Goal: Task Accomplishment & Management: Complete application form

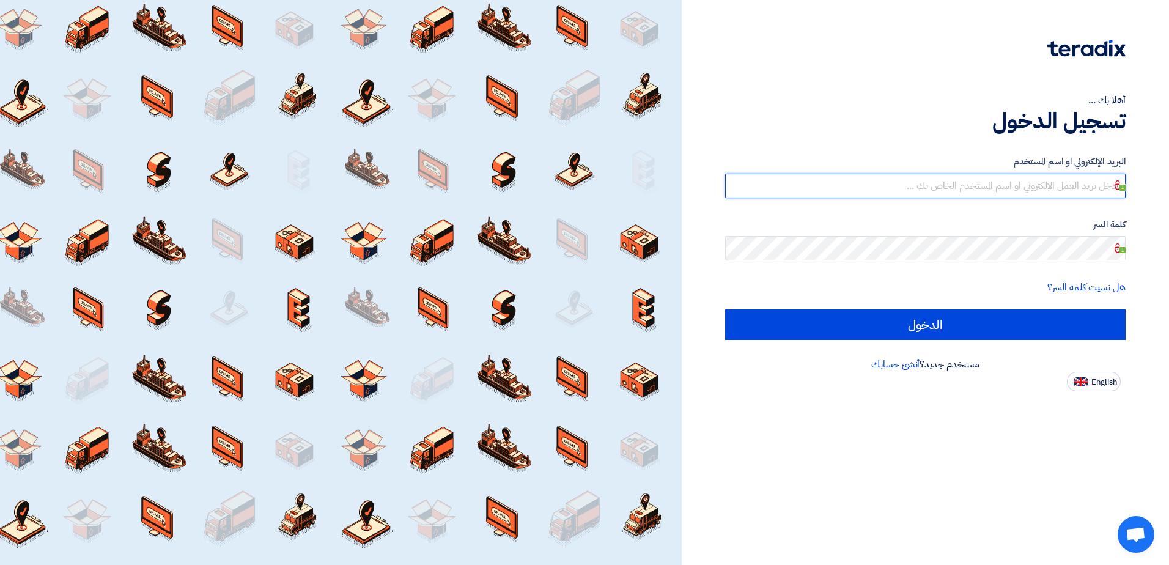
type input "[EMAIL_ADDRESS][DOMAIN_NAME]"
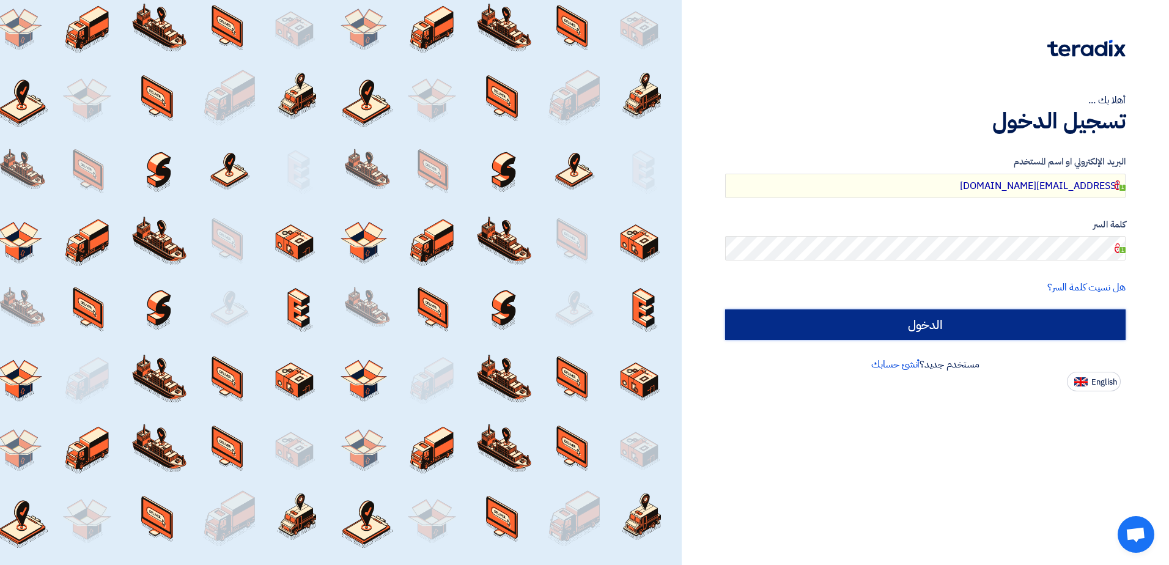
click at [922, 323] on input "الدخول" at bounding box center [925, 324] width 401 height 31
type input "Sign in"
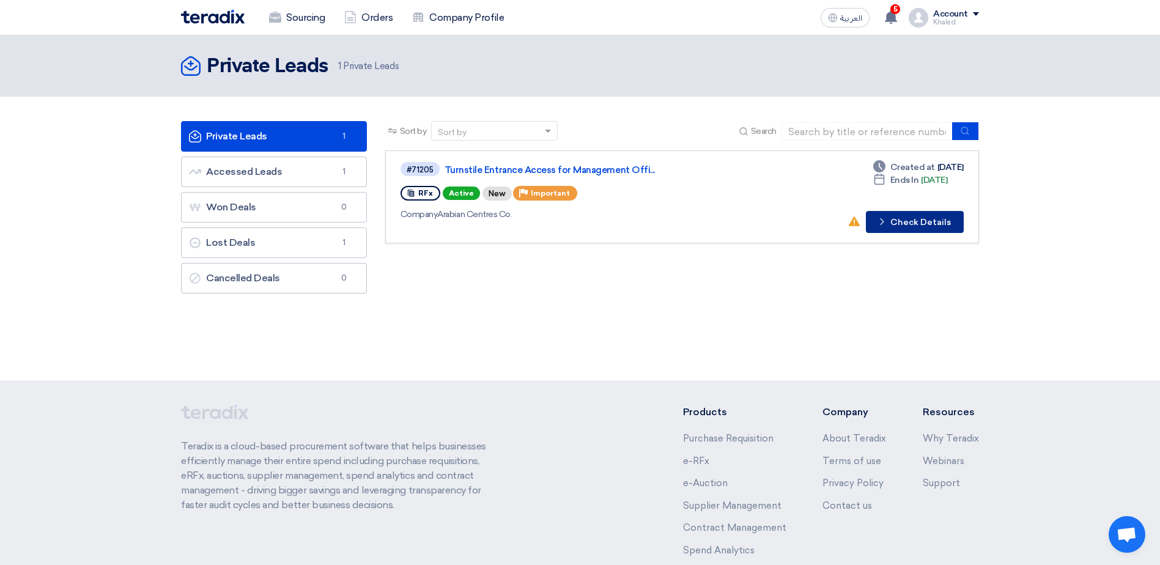
click at [911, 217] on button "Check details Check Details" at bounding box center [915, 222] width 98 height 22
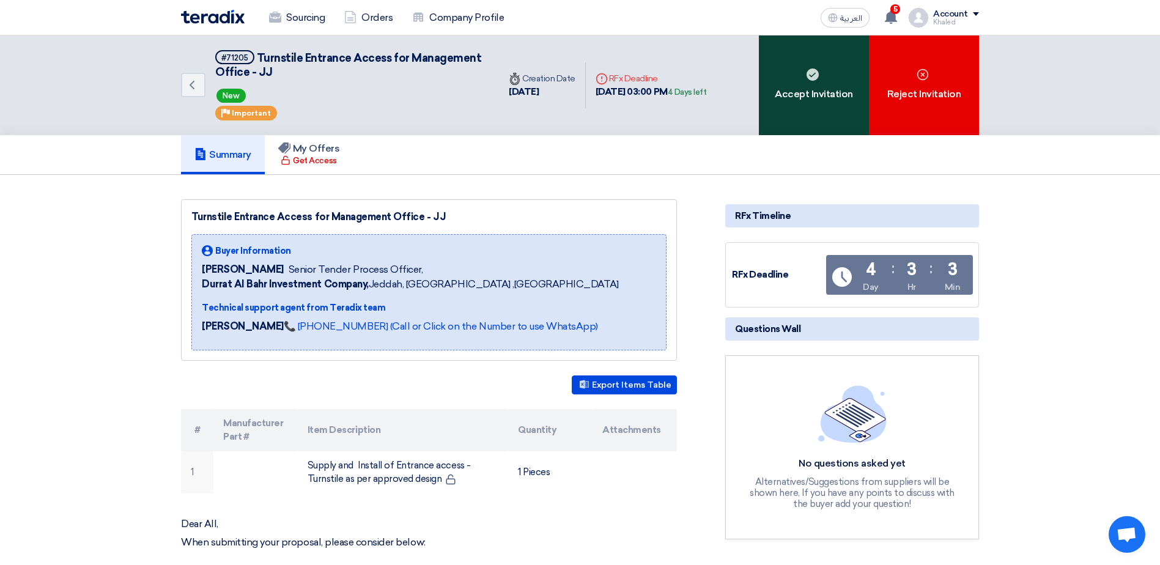
click at [785, 87] on div "Accept Invitation" at bounding box center [814, 85] width 110 height 100
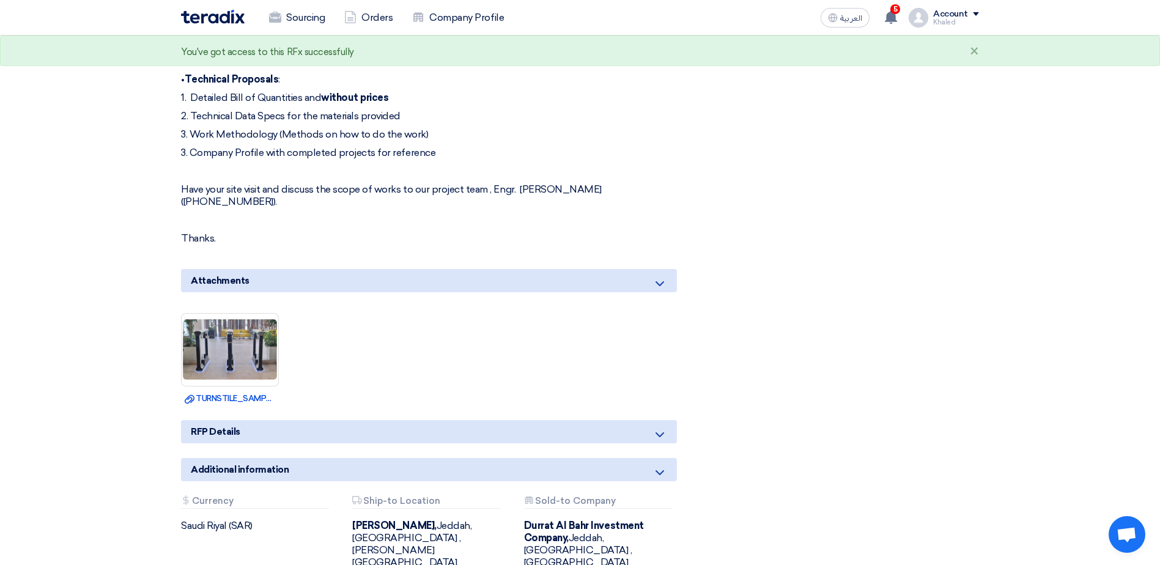
scroll to position [673, 0]
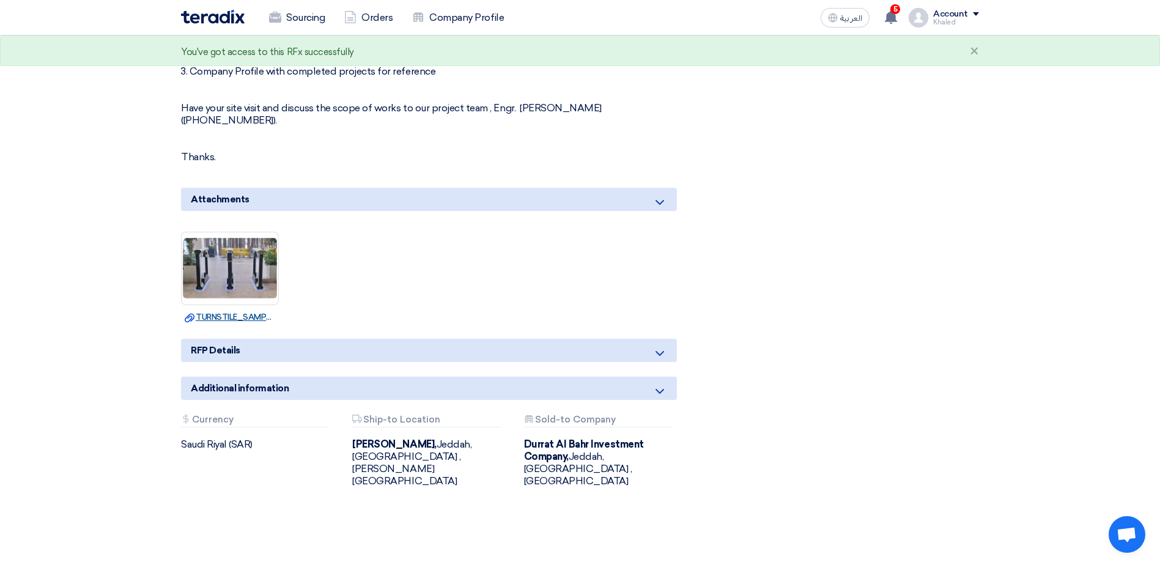
click at [217, 311] on link "Download file TURNSTILE_SAMPLE.png" at bounding box center [230, 317] width 91 height 12
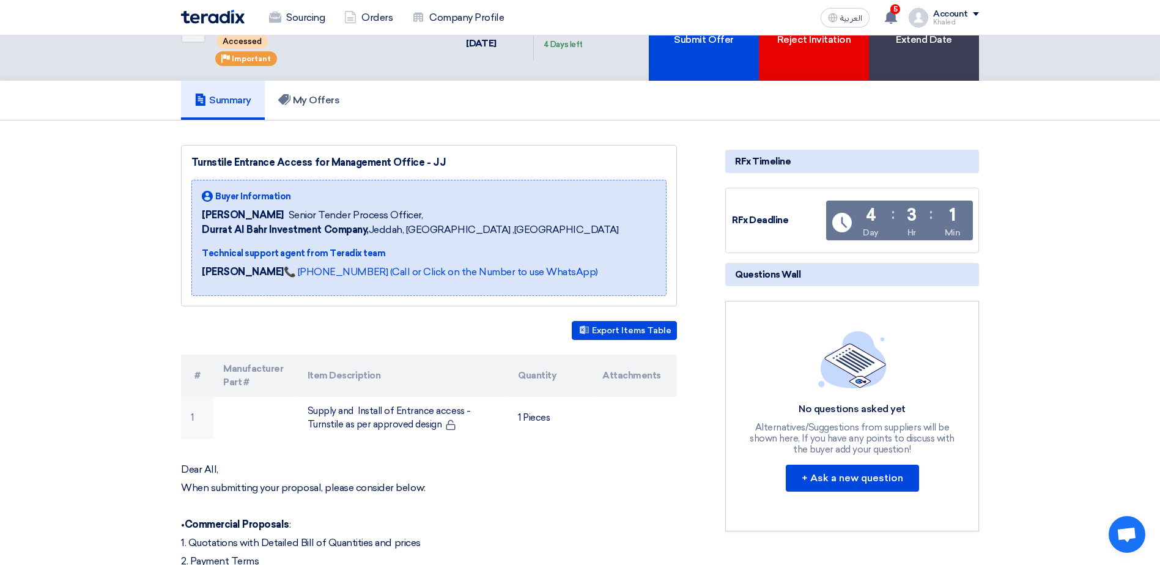
scroll to position [0, 0]
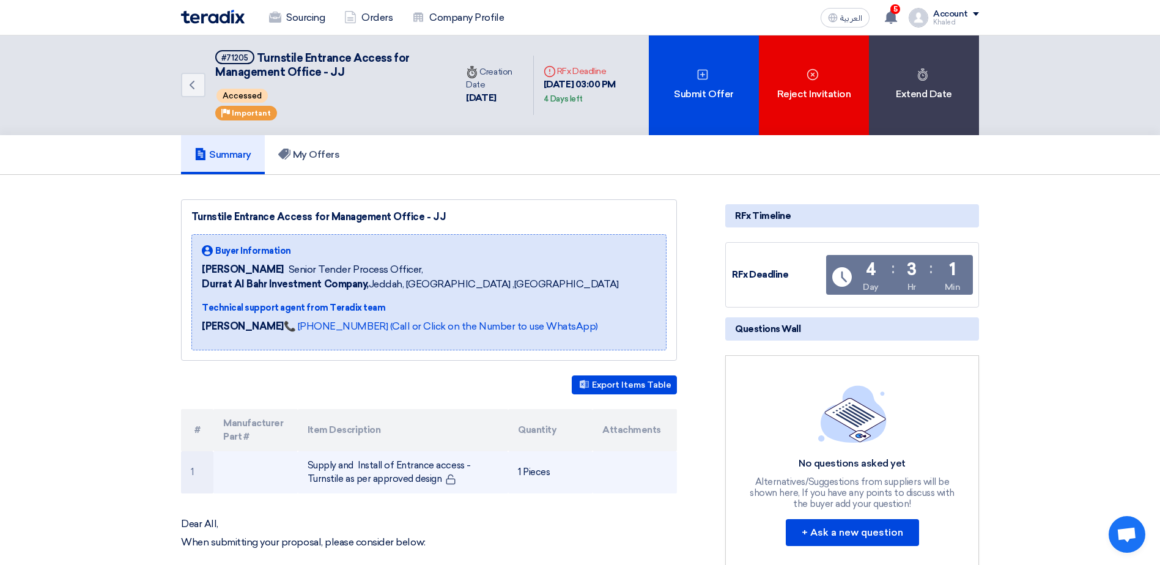
click at [369, 473] on td "Supply and Install of Entrance access - Turnstile as per approved design" at bounding box center [403, 472] width 211 height 42
click at [313, 477] on td "Supply and Install of Entrance access - Turnstile as per approved design" at bounding box center [403, 472] width 211 height 42
click at [199, 473] on td "1" at bounding box center [197, 472] width 32 height 42
click at [411, 470] on td "Supply and Install of Entrance access - Turnstile as per approved design" at bounding box center [403, 472] width 211 height 42
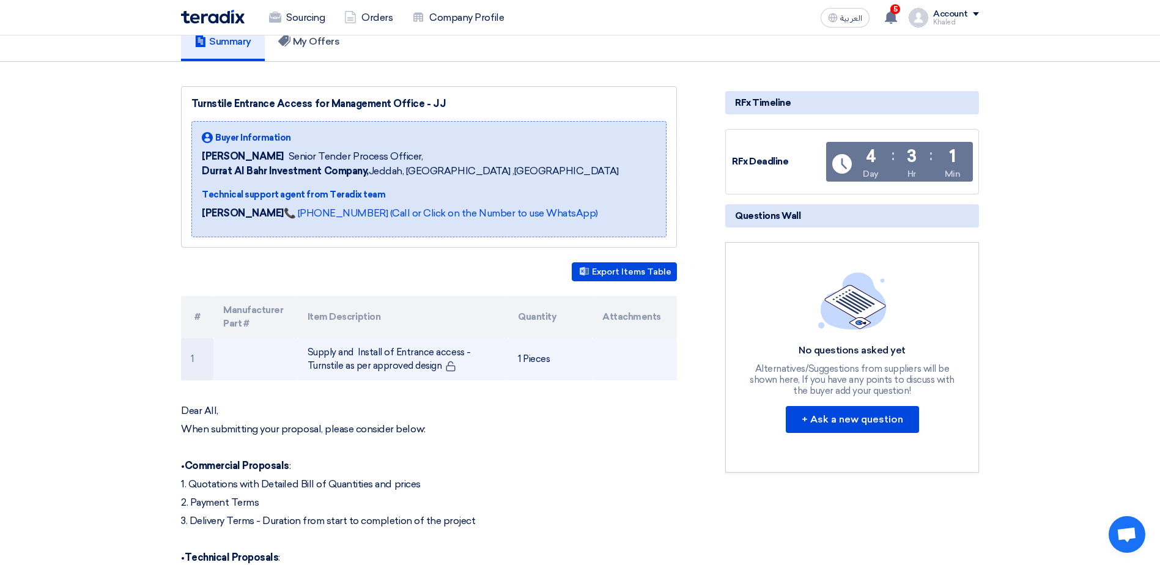
scroll to position [122, 0]
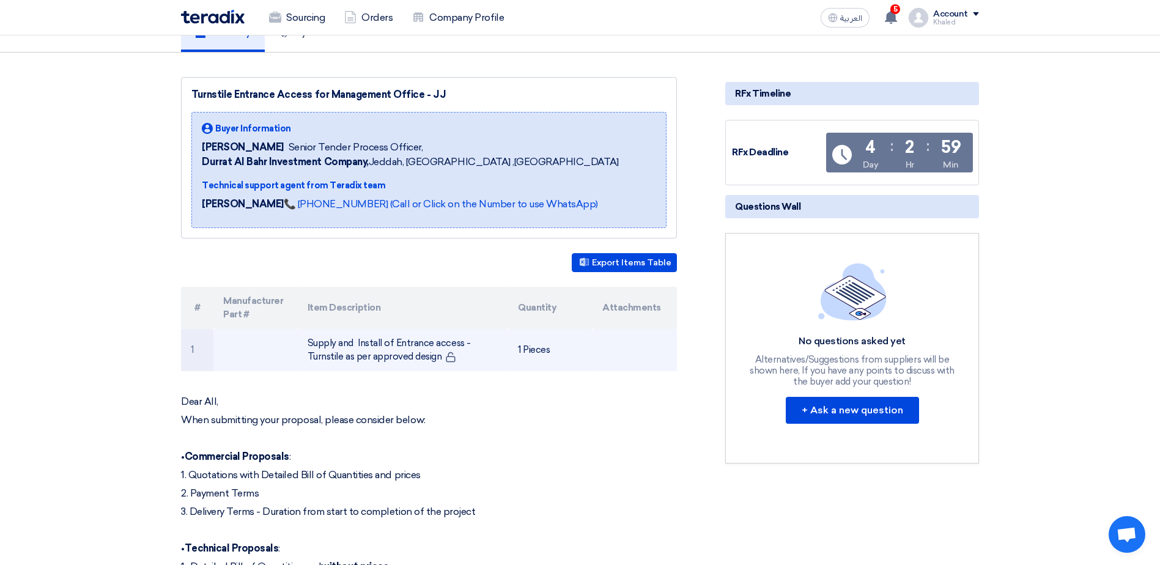
click at [535, 355] on td "1 Pieces" at bounding box center [550, 350] width 84 height 42
click at [387, 357] on td "Supply and Install of Entrance access - Turnstile as per approved design" at bounding box center [403, 350] width 211 height 42
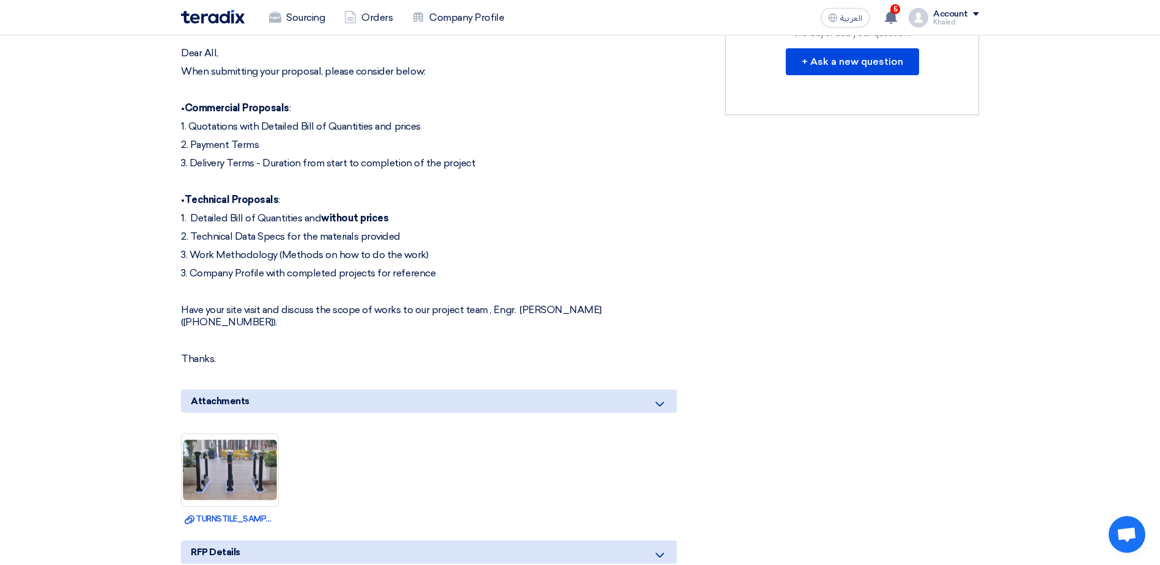
scroll to position [489, 0]
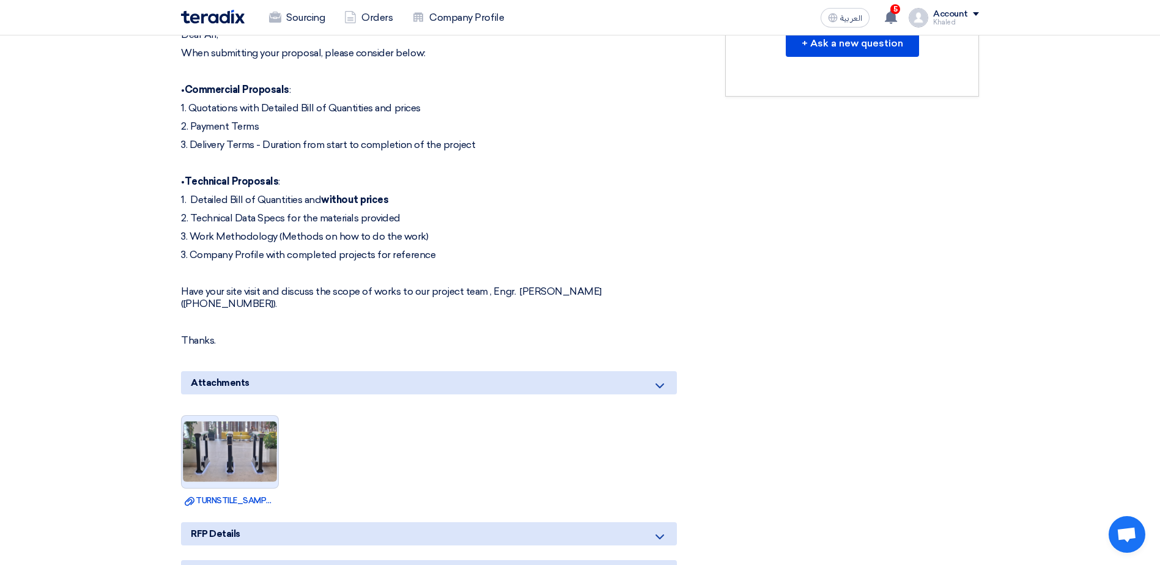
click at [258, 431] on img at bounding box center [230, 451] width 97 height 63
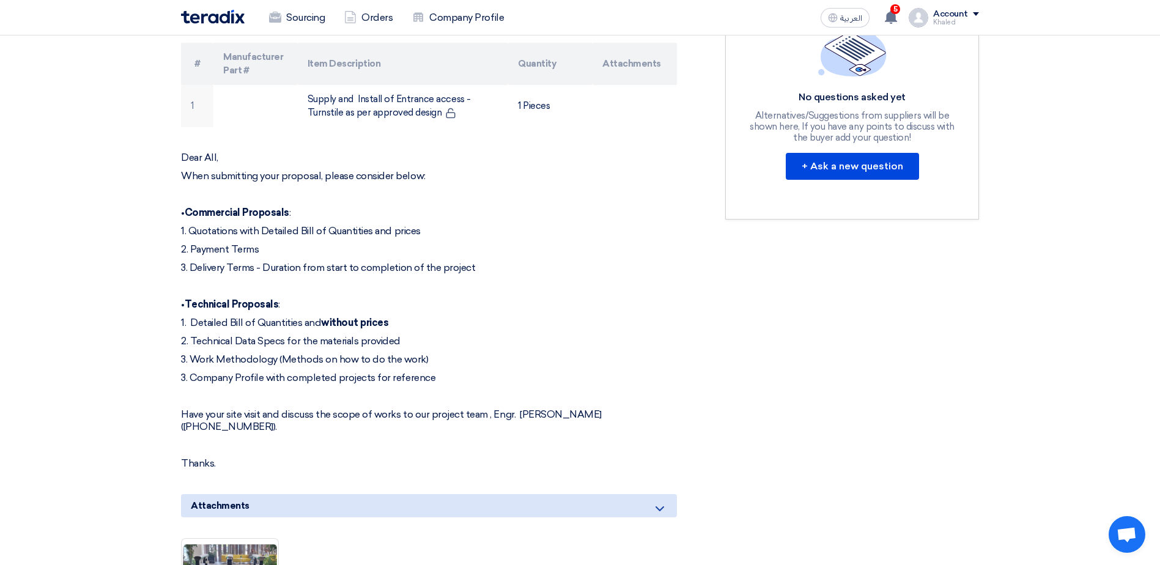
scroll to position [0, 0]
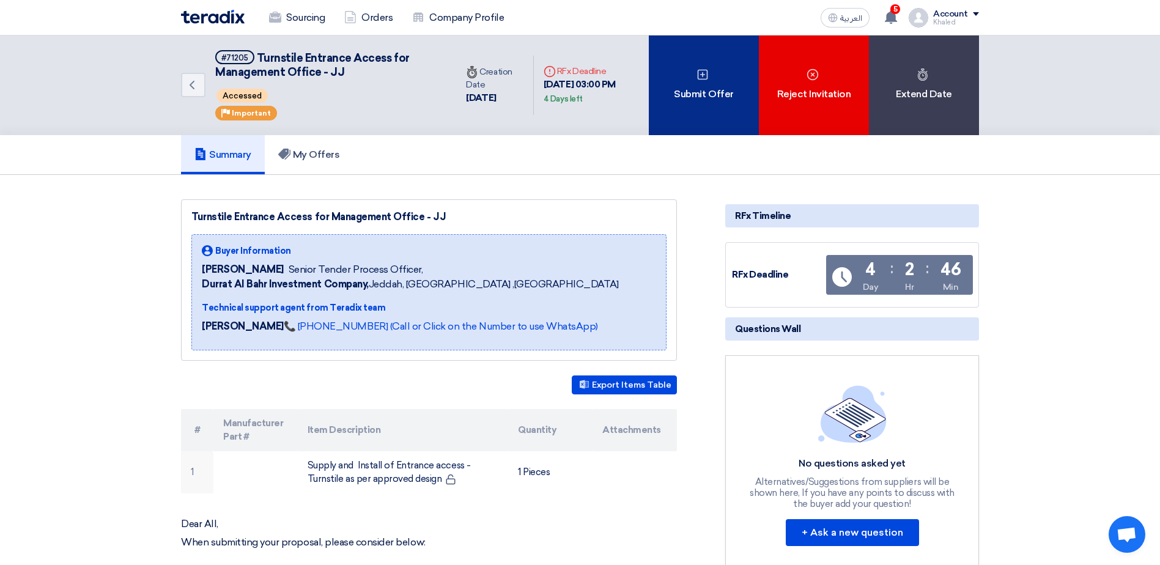
click at [689, 106] on div "Submit Offer" at bounding box center [704, 85] width 110 height 100
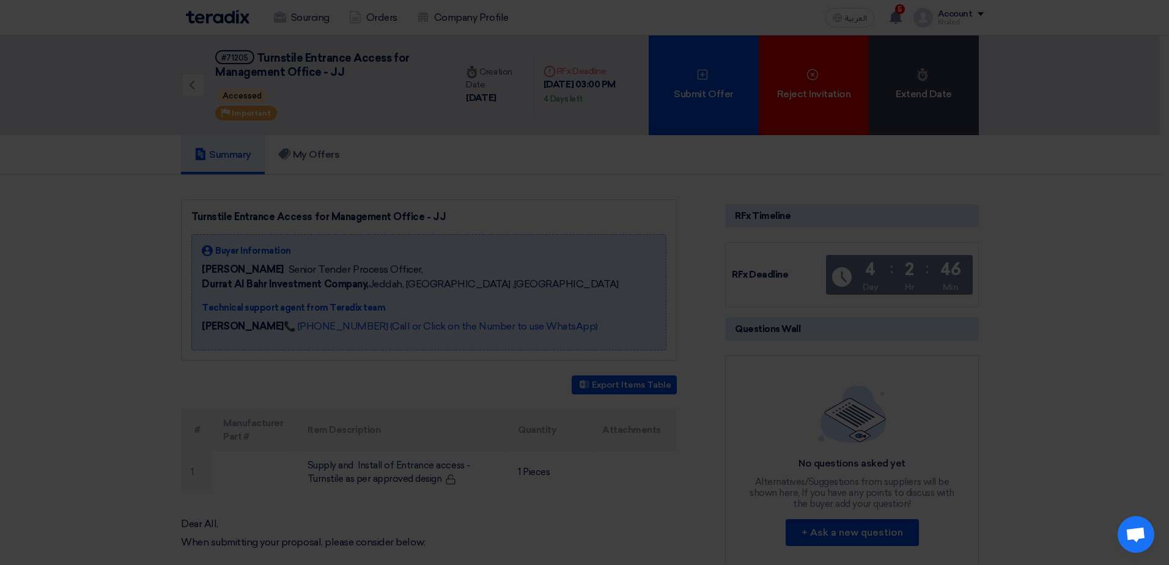
click at [561, 197] on div "Submit a new offer for this request Start a new offer submission from scratch" at bounding box center [584, 118] width 673 height 174
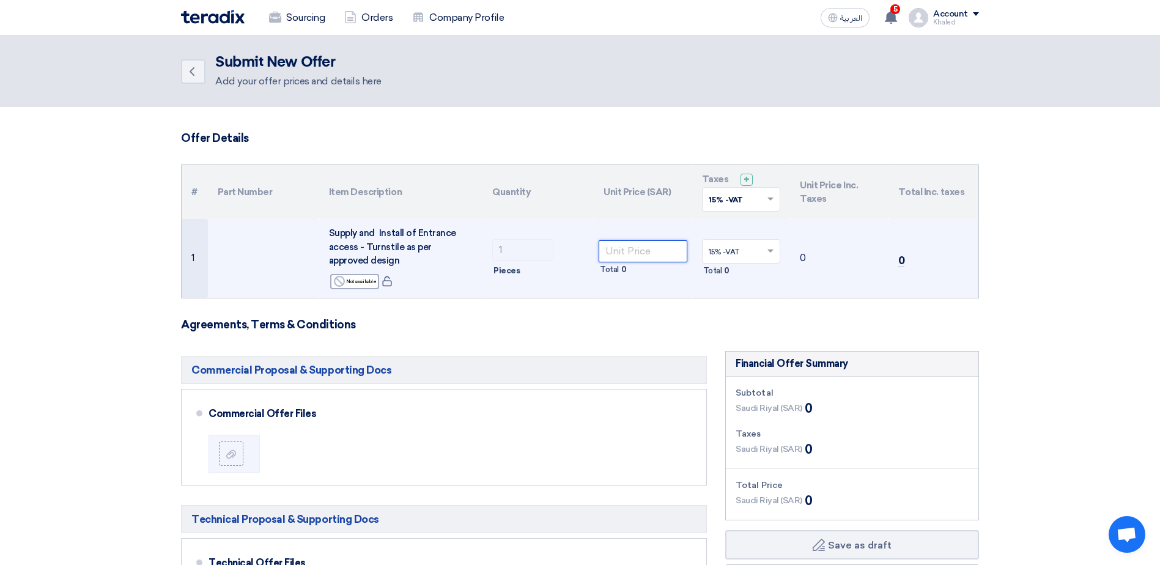
click at [618, 254] on input "number" at bounding box center [643, 251] width 89 height 22
paste input "183825.00"
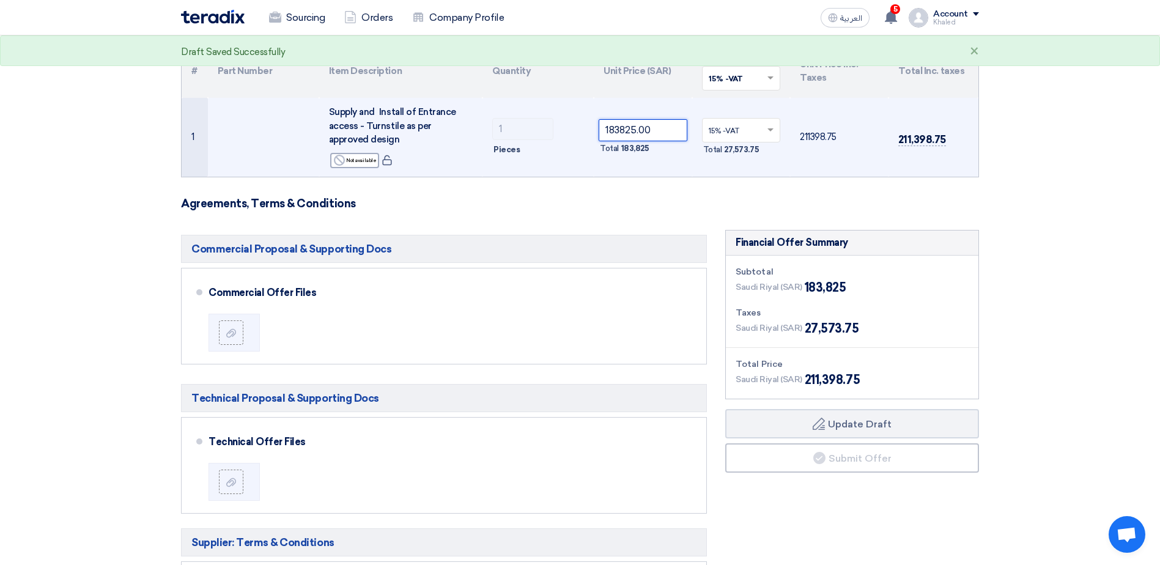
scroll to position [122, 0]
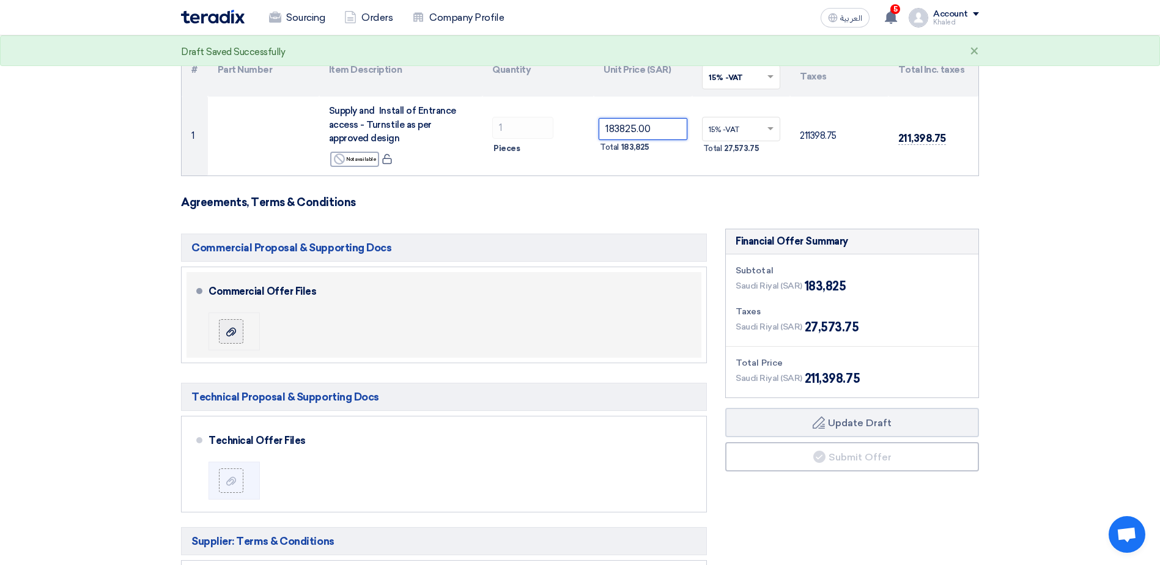
type input "183825.00"
click at [237, 330] on div at bounding box center [231, 331] width 15 height 12
click at [0, 0] on input "file" at bounding box center [0, 0] width 0 height 0
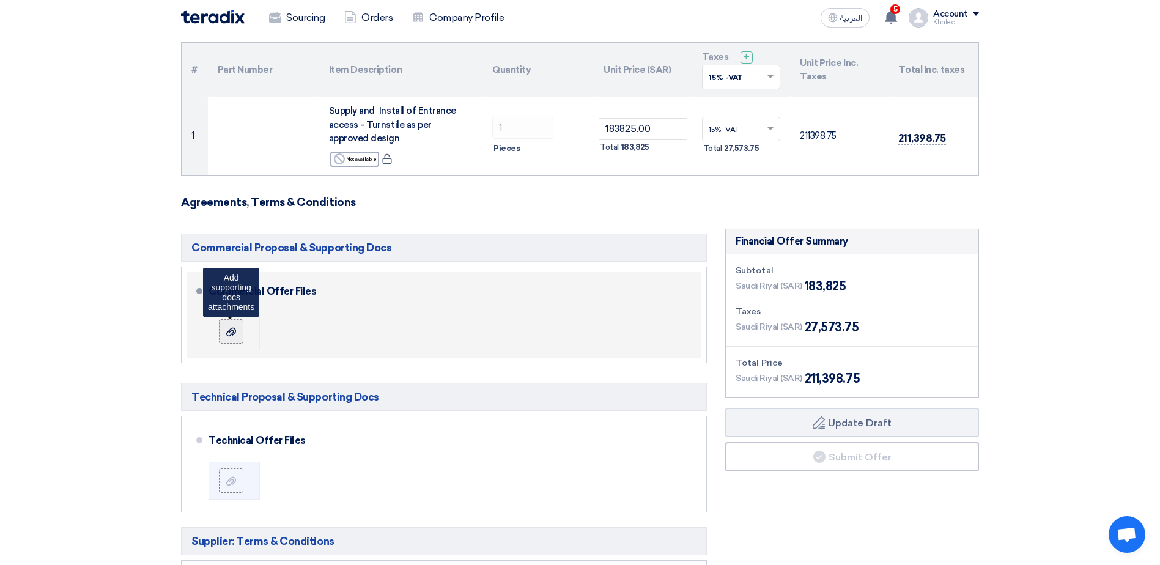
click at [235, 325] on div at bounding box center [231, 331] width 15 height 12
click at [0, 0] on input "file" at bounding box center [0, 0] width 0 height 0
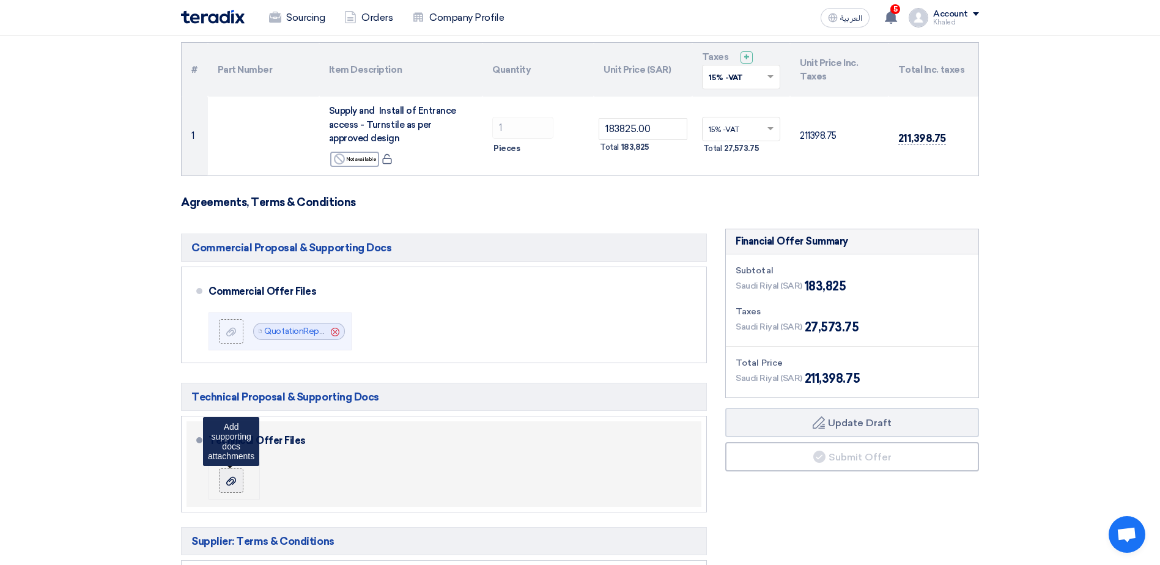
click at [228, 477] on icon at bounding box center [231, 481] width 10 height 10
click at [0, 0] on input "file" at bounding box center [0, 0] width 0 height 0
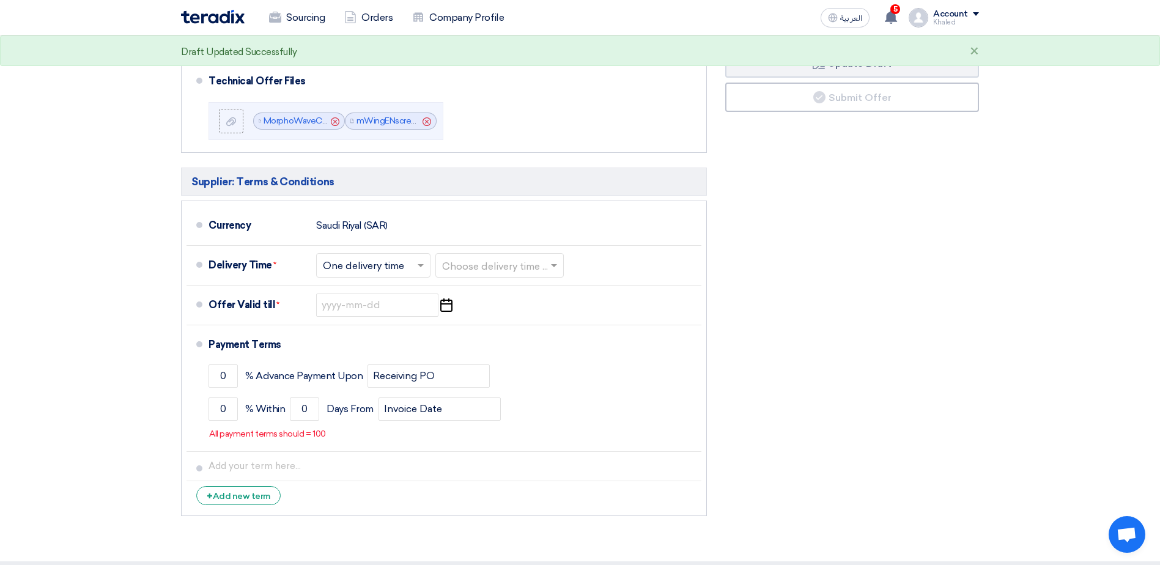
scroll to position [489, 0]
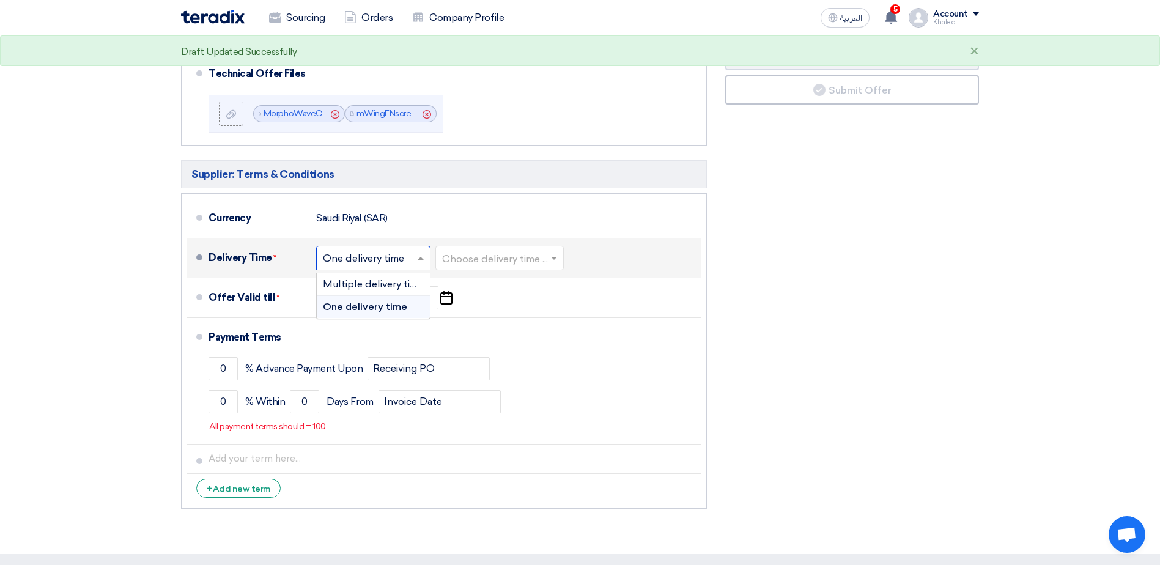
click at [413, 259] on input "text" at bounding box center [374, 259] width 102 height 18
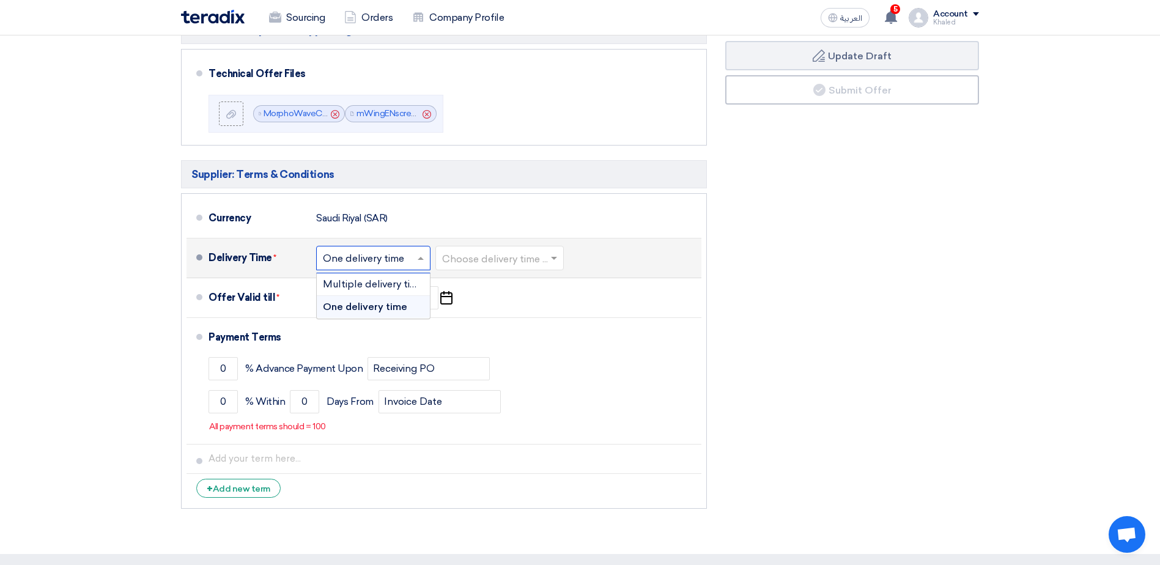
click at [391, 309] on span "One delivery time" at bounding box center [365, 307] width 84 height 12
click at [473, 259] on input "text" at bounding box center [500, 259] width 116 height 18
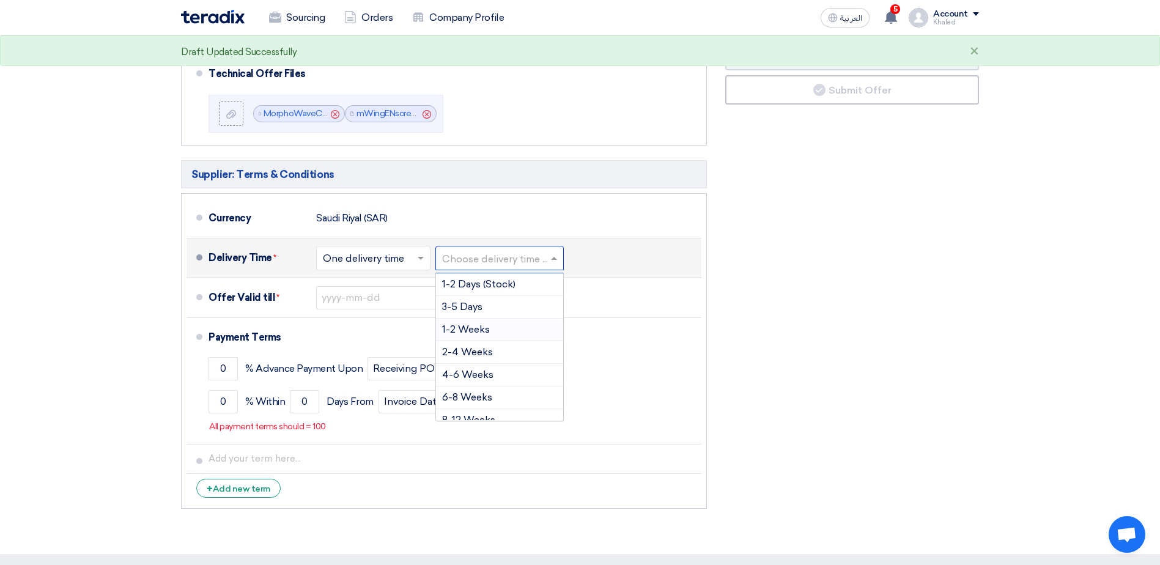
scroll to position [61, 0]
click at [478, 358] on span "8-12 Weeks" at bounding box center [468, 359] width 53 height 12
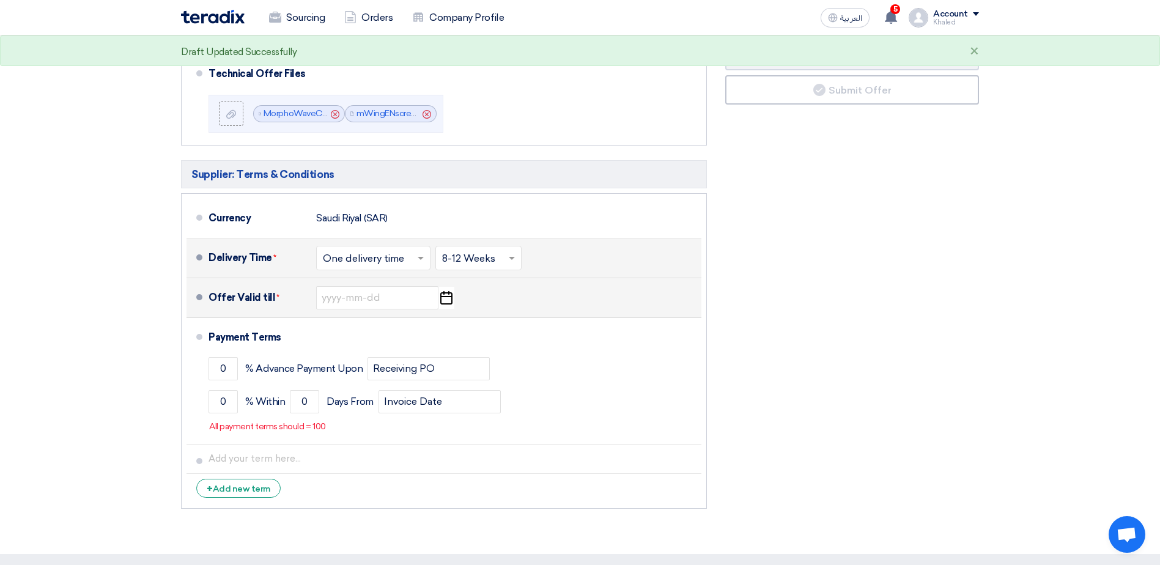
click at [448, 300] on icon "Pick a date" at bounding box center [446, 298] width 17 height 22
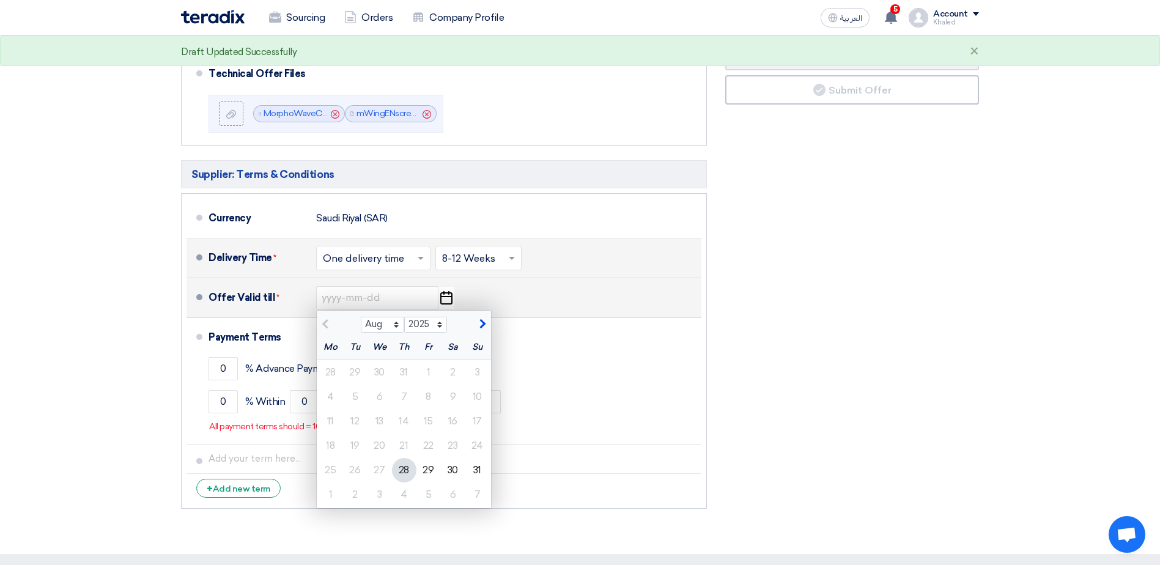
click at [476, 320] on button "button" at bounding box center [481, 323] width 20 height 12
select select "9"
click at [470, 444] on div "28" at bounding box center [477, 446] width 24 height 24
type input "[DATE]"
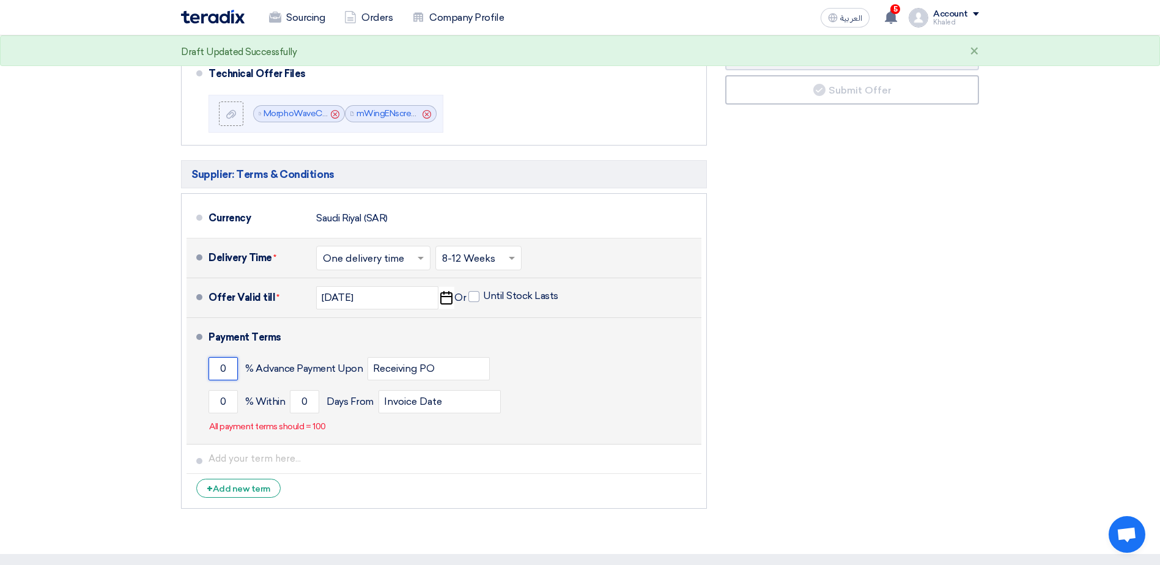
drag, startPoint x: 231, startPoint y: 373, endPoint x: 213, endPoint y: 374, distance: 17.1
click at [213, 374] on input "0" at bounding box center [223, 368] width 29 height 23
type input "50"
click at [227, 397] on input "0" at bounding box center [223, 401] width 29 height 23
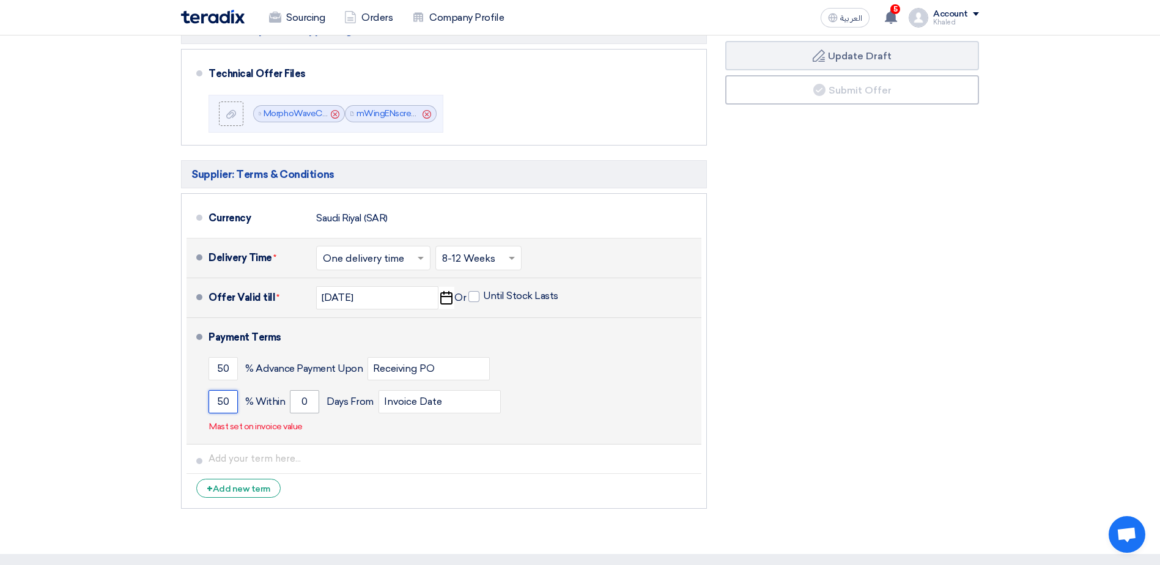
type input "50"
click at [314, 404] on input "0" at bounding box center [304, 401] width 29 height 23
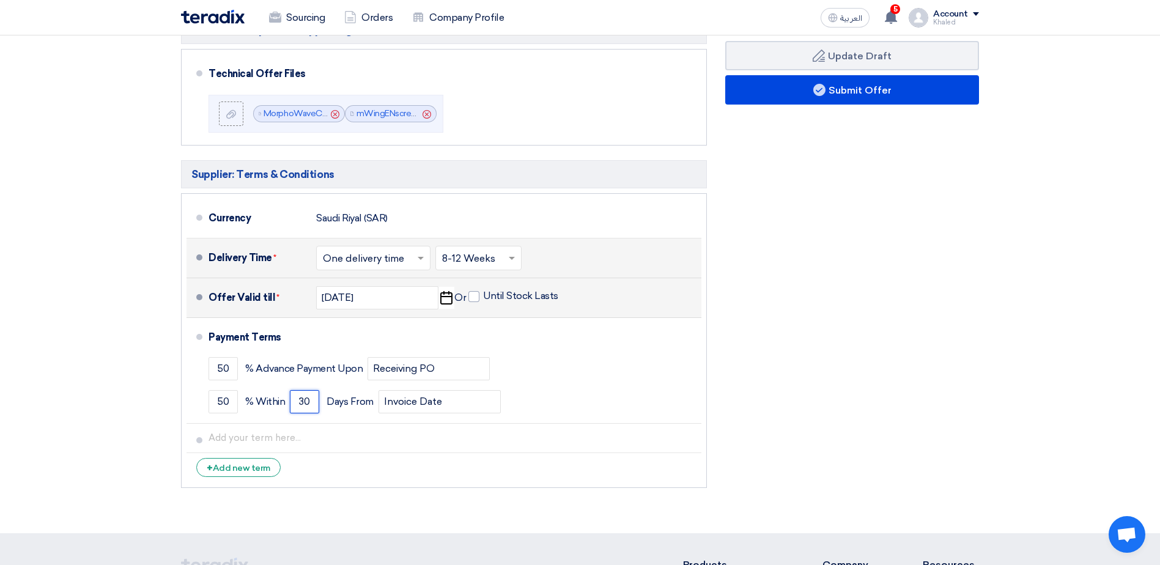
type input "30"
click at [905, 405] on div "Financial Offer Summary Subtotal [GEOGRAPHIC_DATA] (SAR) 183,825 Taxes Draft" at bounding box center [852, 178] width 272 height 632
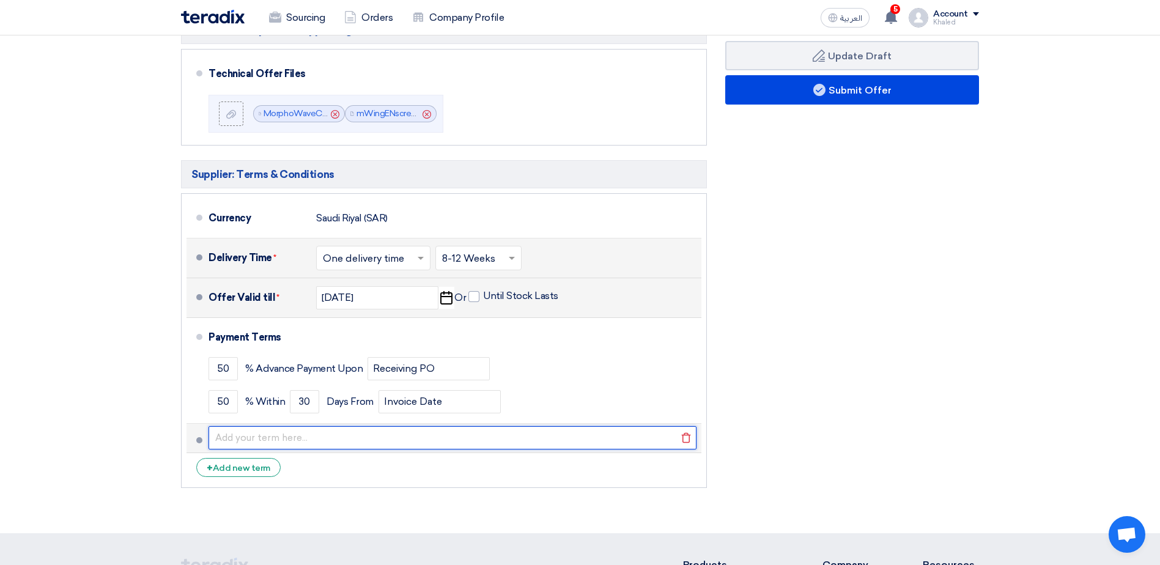
click at [345, 437] on input "text" at bounding box center [453, 437] width 488 height 23
click at [286, 439] on input "text" at bounding box center [453, 437] width 488 height 23
paste input "50% advance with P.O & 50% after sign off"
type input "50% advance with P.O & 50% after sign off"
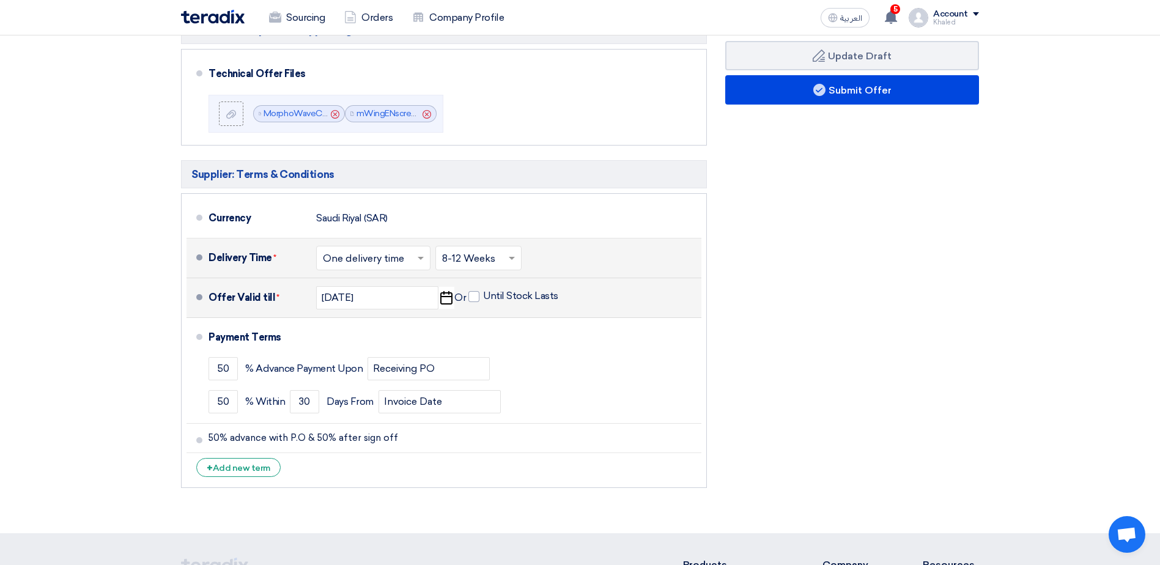
click at [817, 365] on div "Financial Offer Summary Subtotal [GEOGRAPHIC_DATA] (SAR) 183,825 Taxes Draft" at bounding box center [852, 178] width 272 height 632
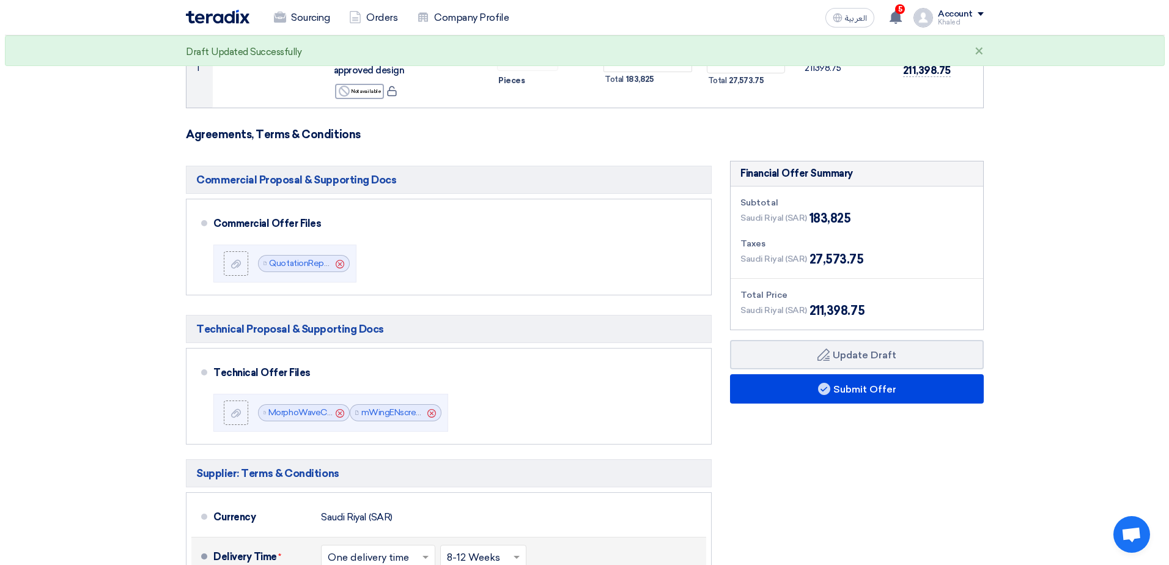
scroll to position [183, 0]
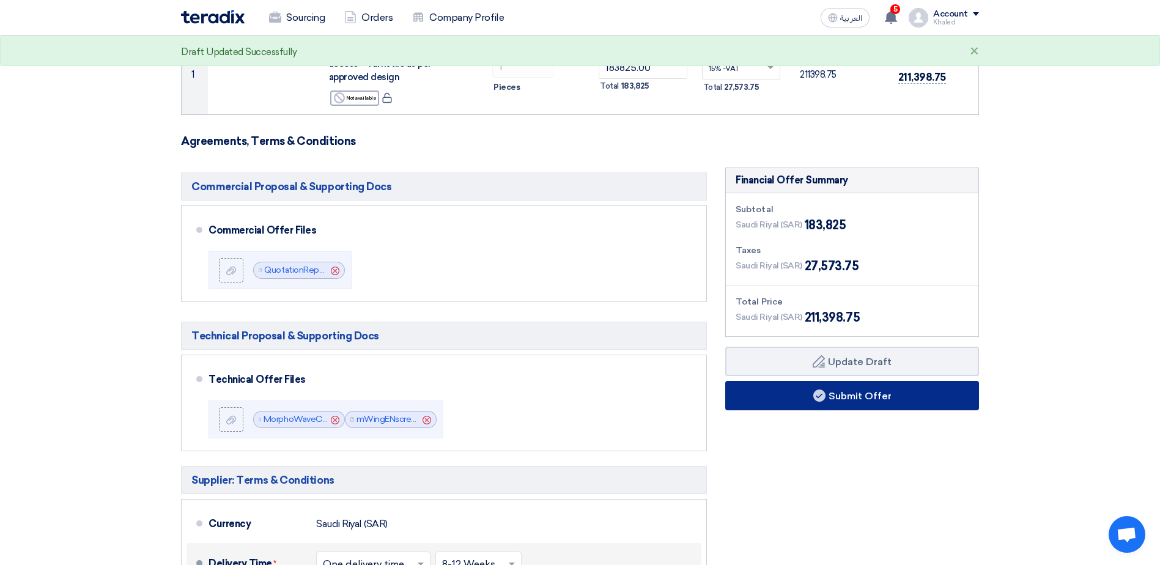
click at [818, 393] on use at bounding box center [819, 396] width 12 height 12
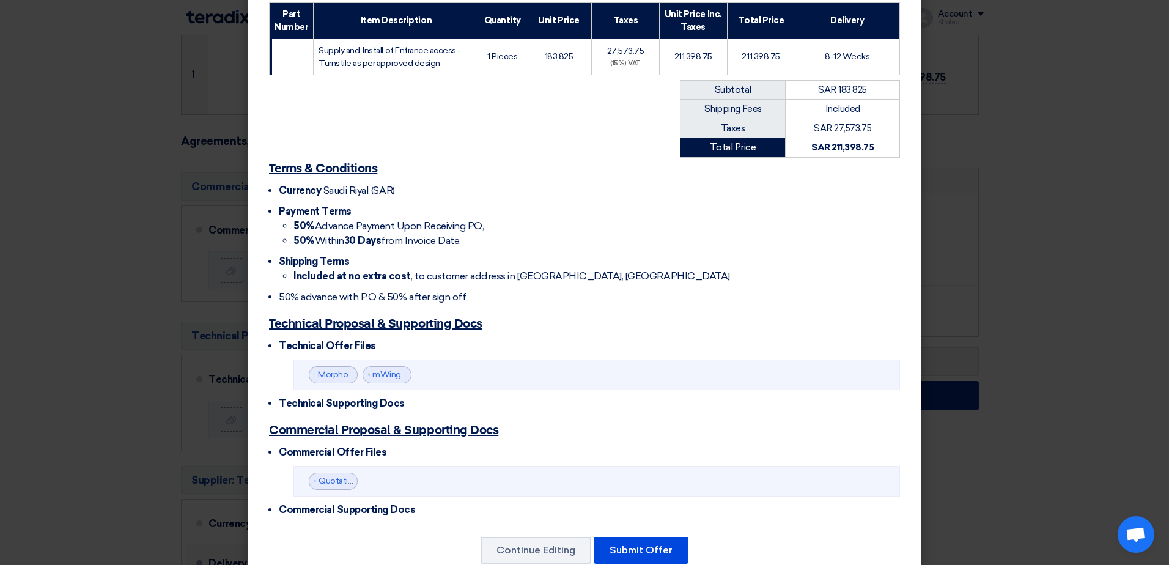
scroll to position [251, 0]
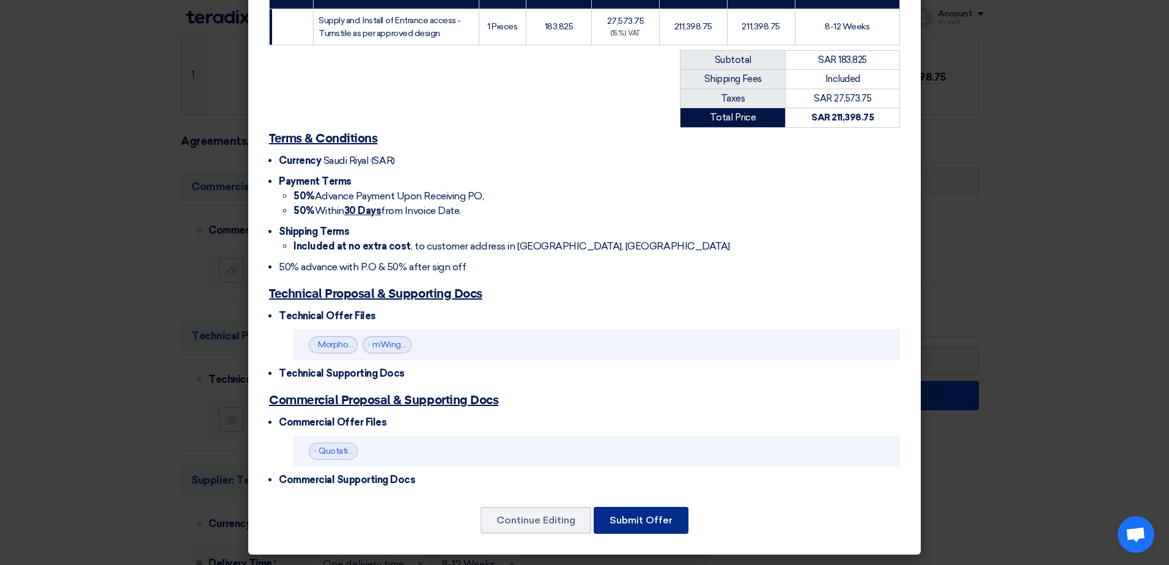
click at [642, 514] on button "Submit Offer" at bounding box center [641, 520] width 95 height 27
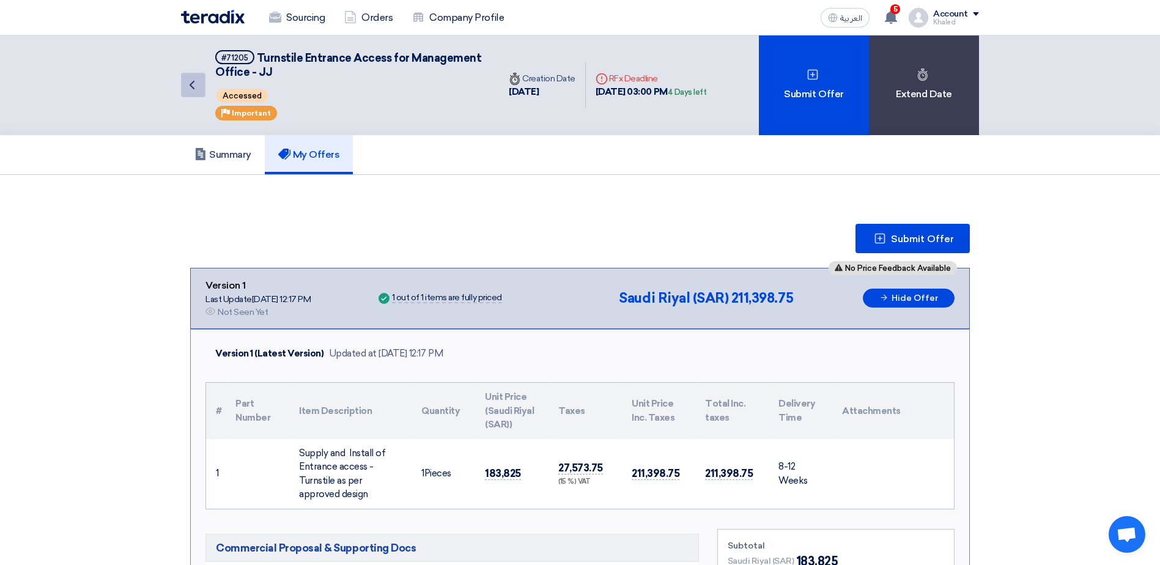
click at [190, 77] on link "Back" at bounding box center [193, 85] width 24 height 24
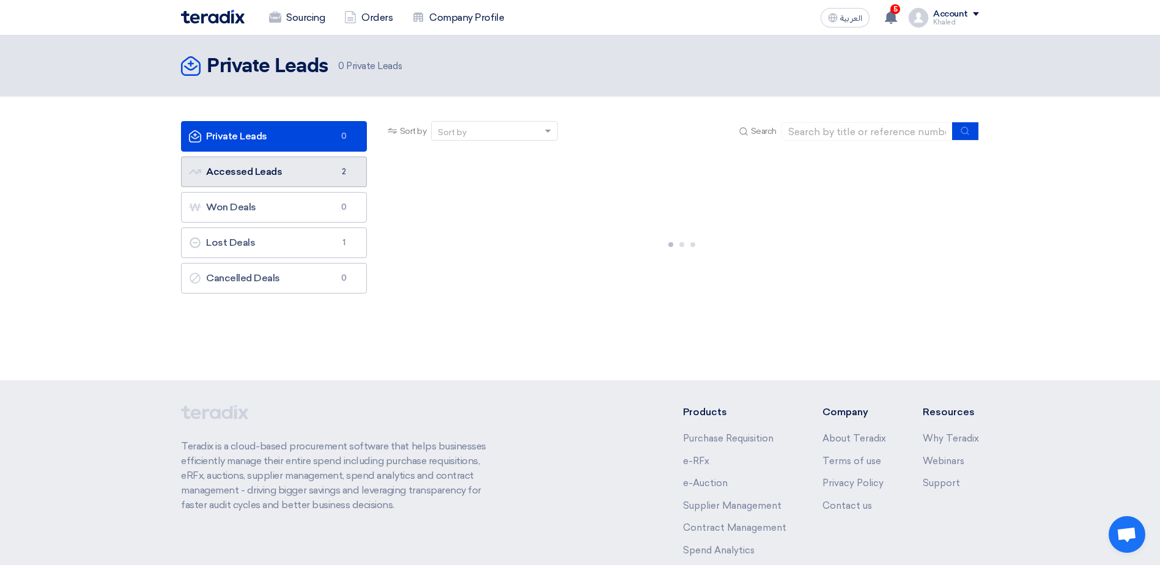
click at [298, 177] on link "Accessed Leads Accessed Leads 2" at bounding box center [274, 172] width 186 height 31
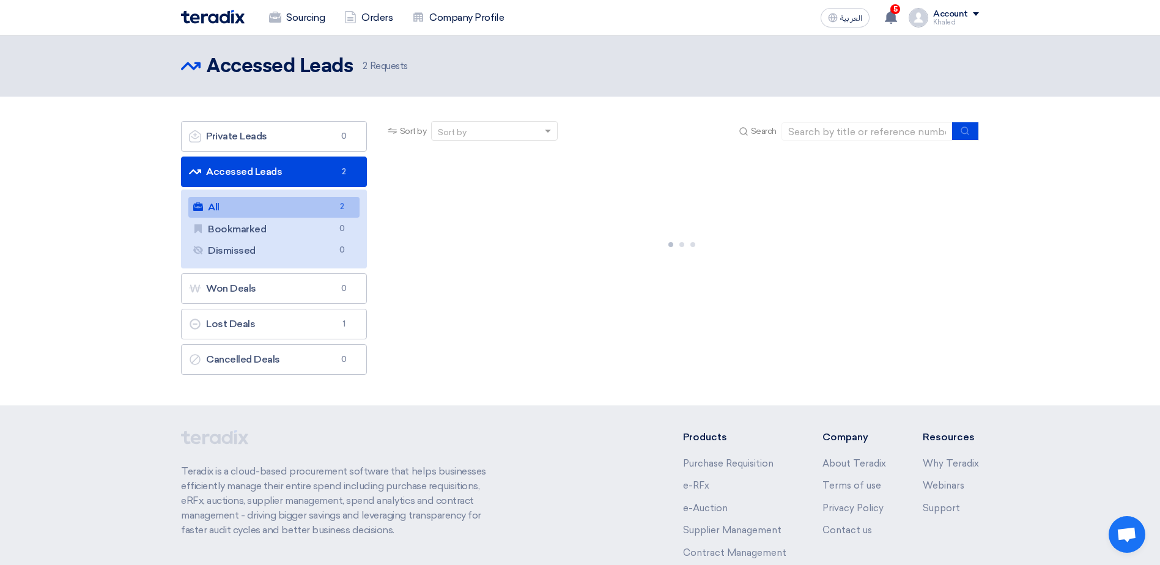
click at [279, 206] on link "All All 2" at bounding box center [273, 207] width 171 height 21
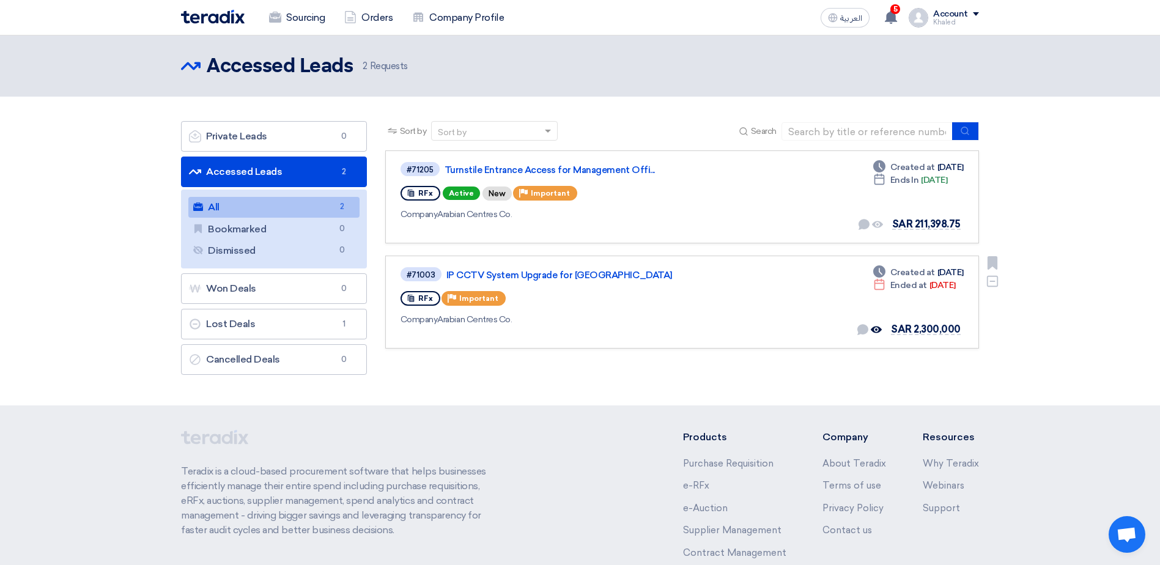
click at [462, 296] on span "Important" at bounding box center [478, 298] width 39 height 9
click at [481, 270] on link "IP CCTV System Upgrade for [GEOGRAPHIC_DATA]" at bounding box center [599, 275] width 306 height 11
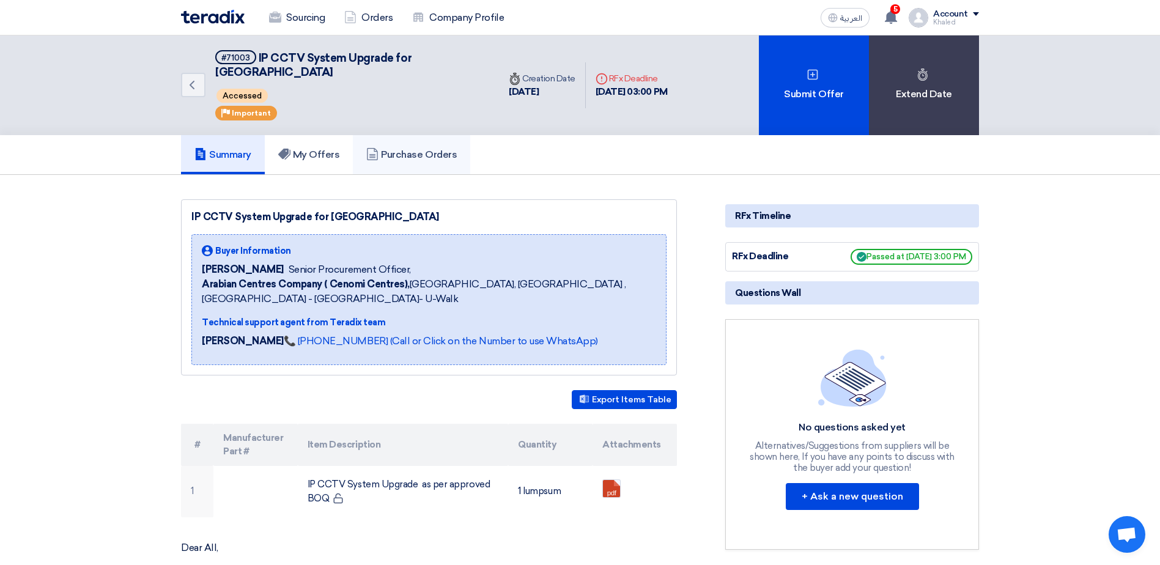
click at [431, 149] on h5 "Purchase Orders" at bounding box center [411, 155] width 91 height 12
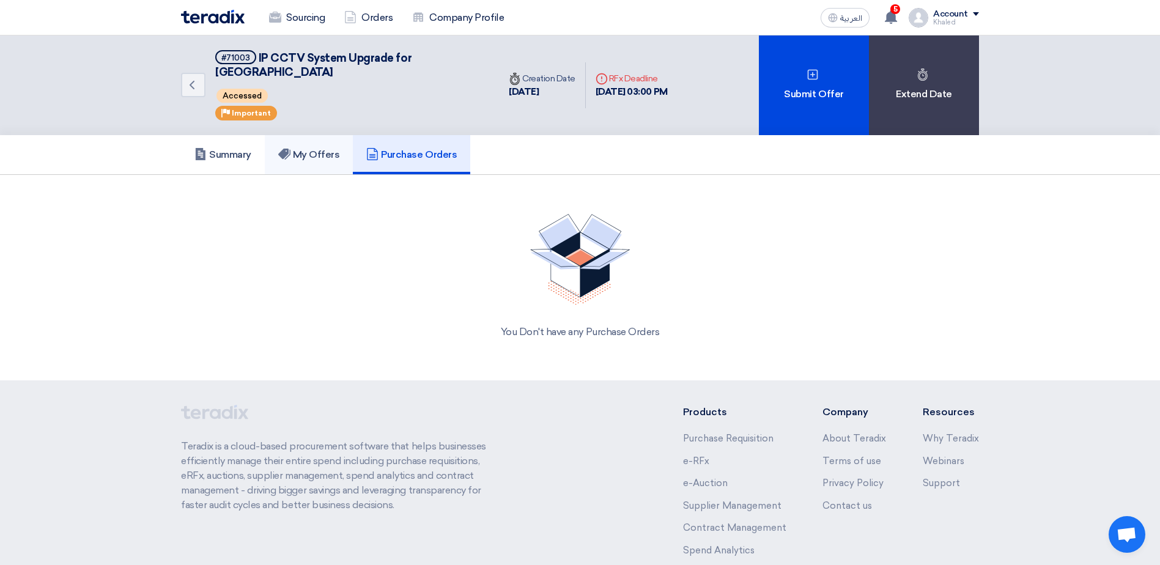
click at [333, 149] on h5 "My Offers" at bounding box center [309, 155] width 62 height 12
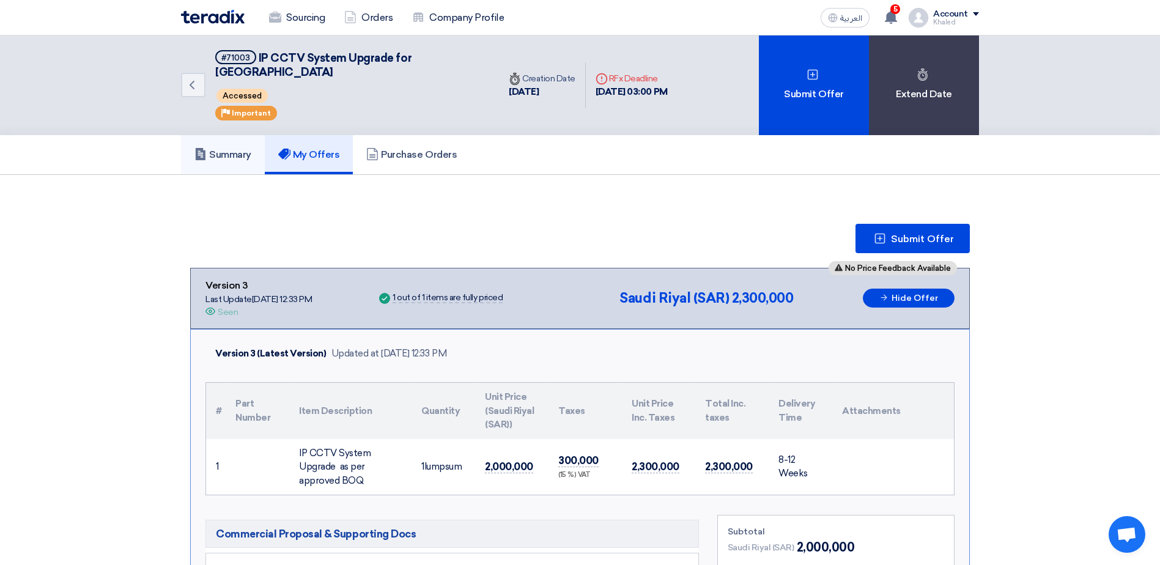
click at [224, 149] on h5 "Summary" at bounding box center [222, 155] width 57 height 12
